Goal: Find specific page/section: Find specific page/section

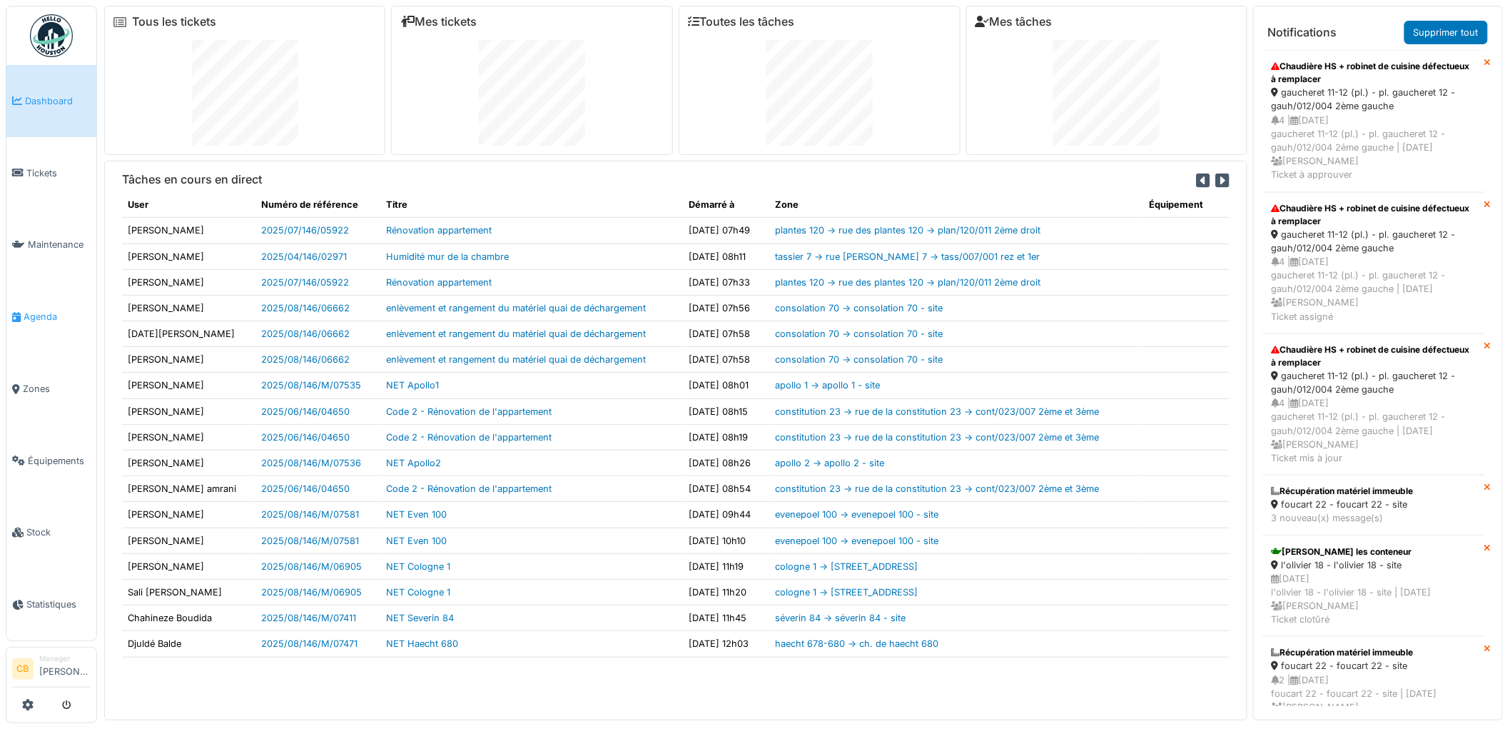
click at [38, 310] on span "Agenda" at bounding box center [57, 317] width 67 height 14
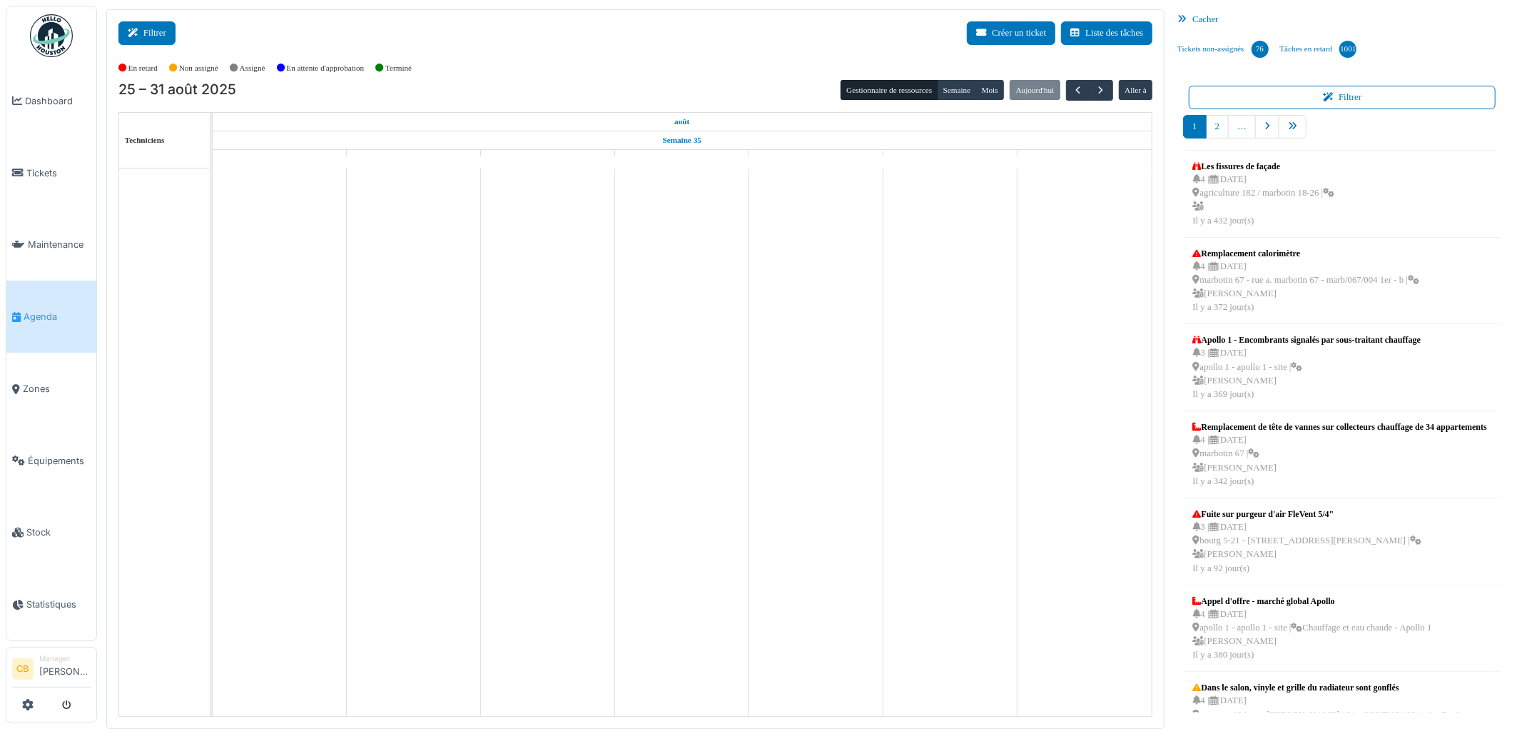
click at [147, 30] on button "Filtrer" at bounding box center [146, 33] width 57 height 24
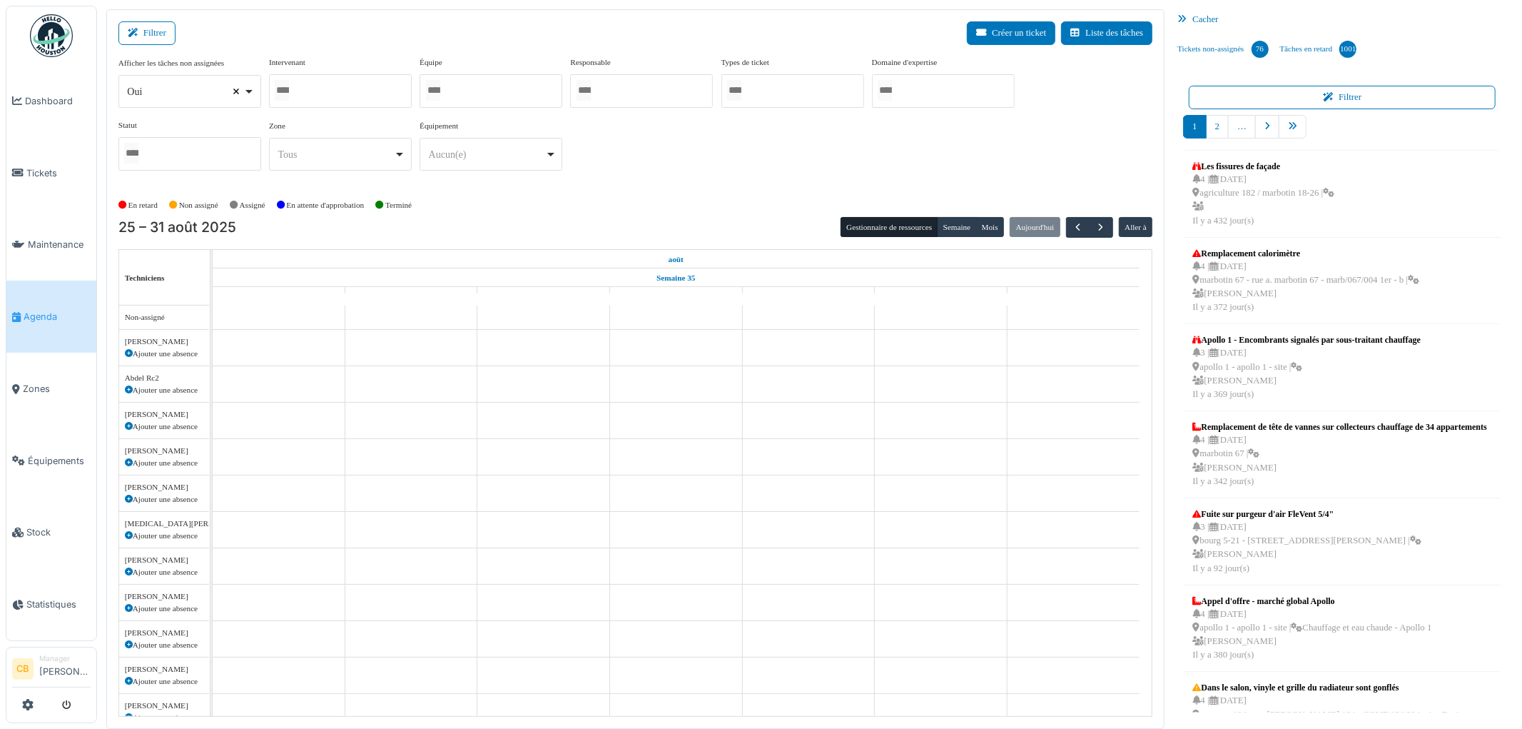
select select
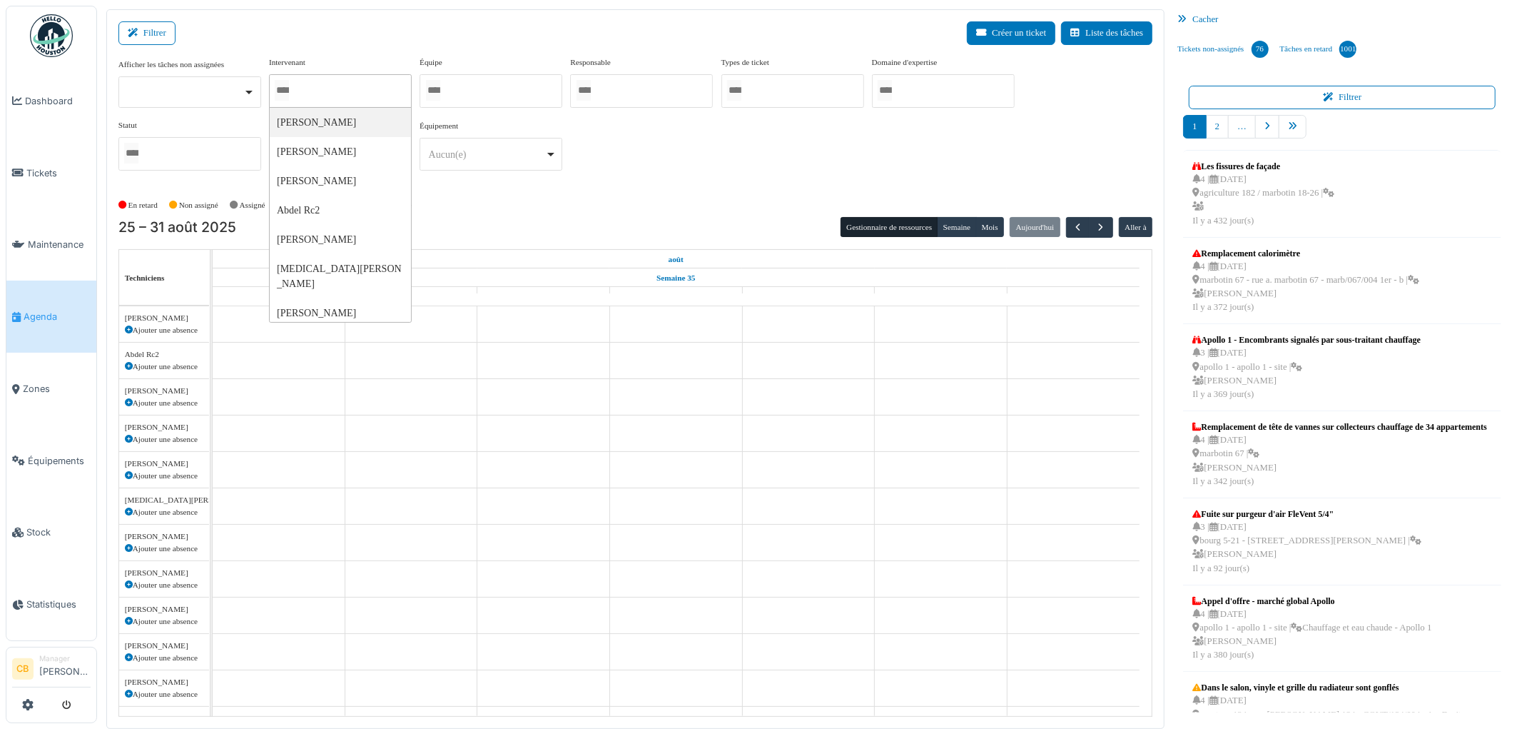
click at [277, 86] on input "Tous" at bounding box center [282, 90] width 14 height 21
type input "***"
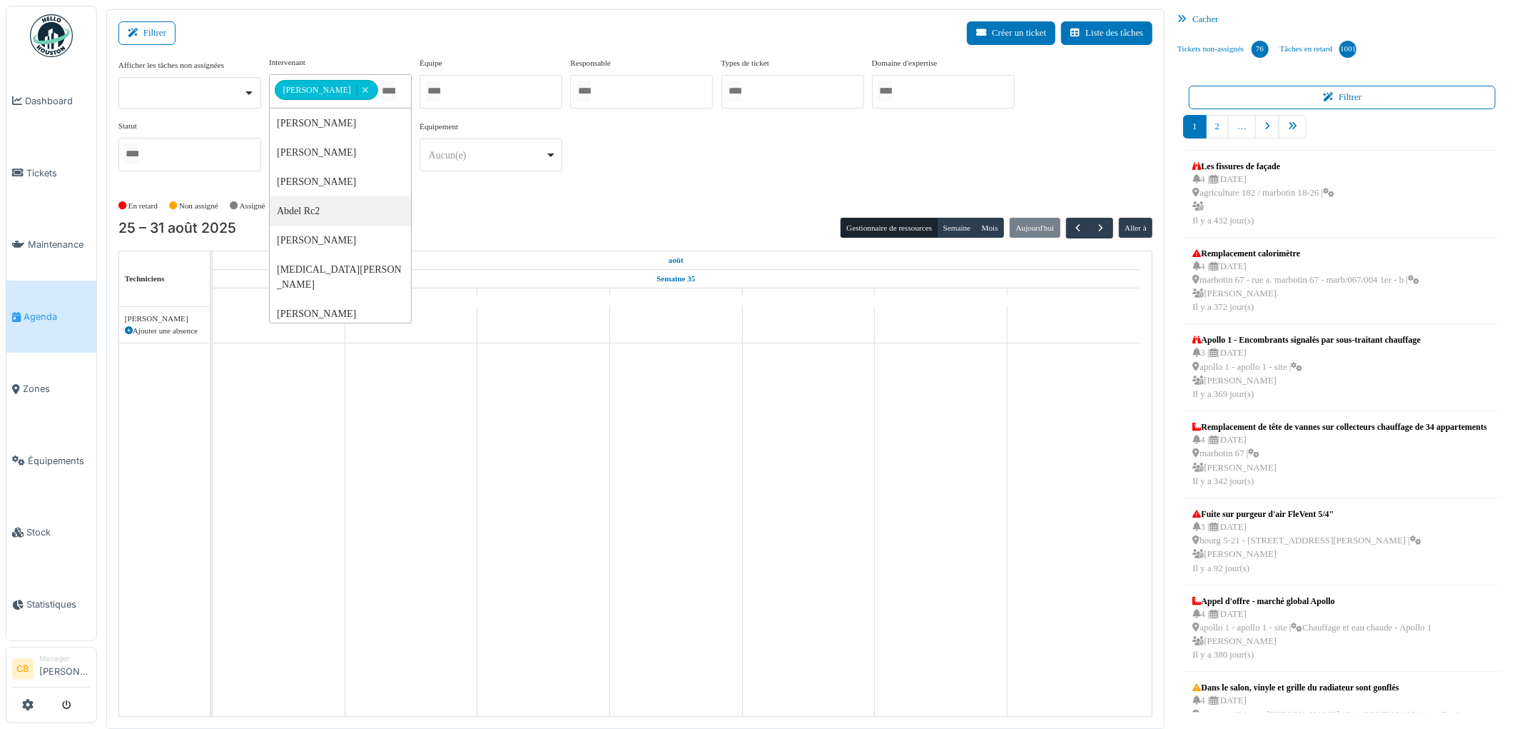
click at [499, 225] on div "[DATE] – [DATE] Gestionnaire de ressources [PERSON_NAME] [DATE] Aller à" at bounding box center [635, 228] width 1035 height 21
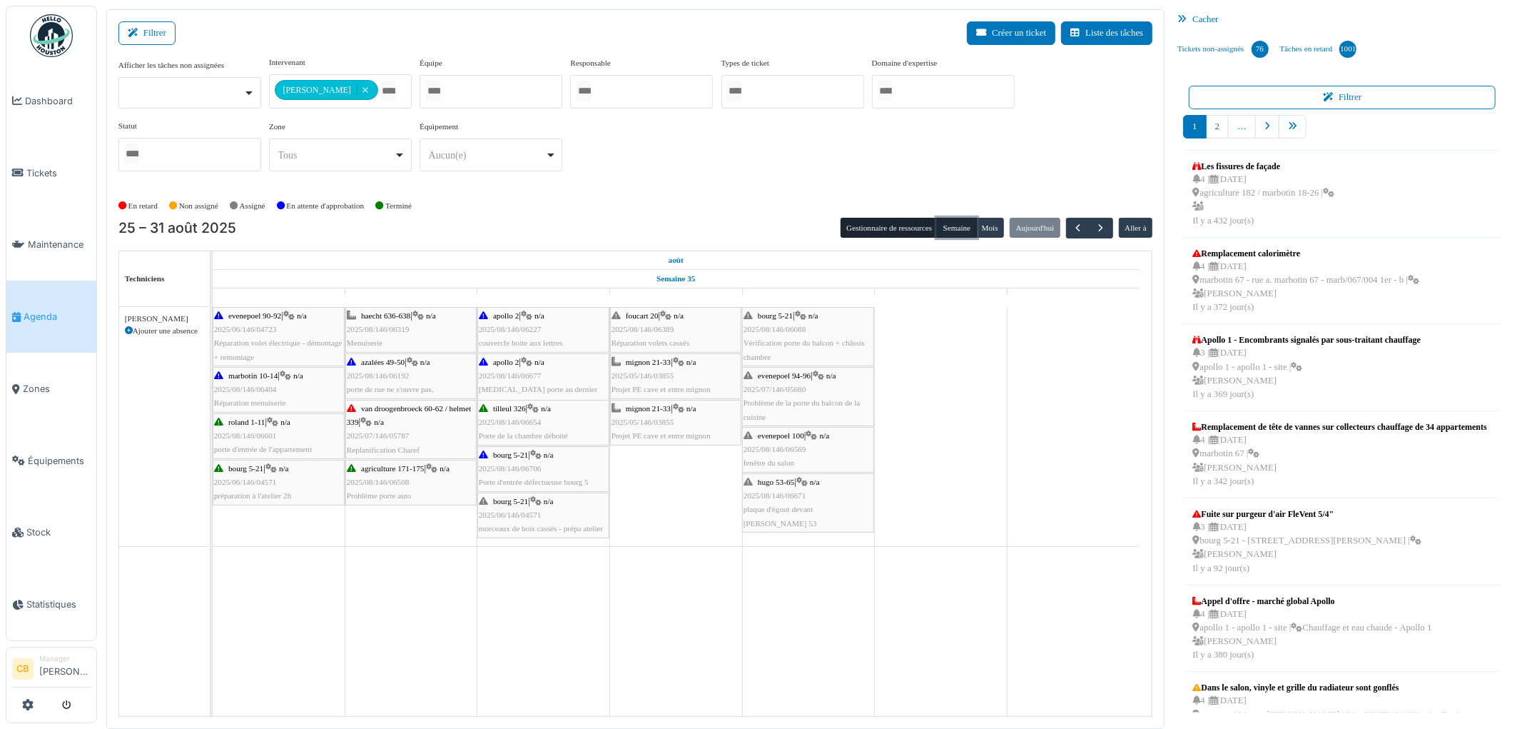
click at [954, 224] on button "Semaine" at bounding box center [956, 228] width 39 height 20
